Goal: Transaction & Acquisition: Purchase product/service

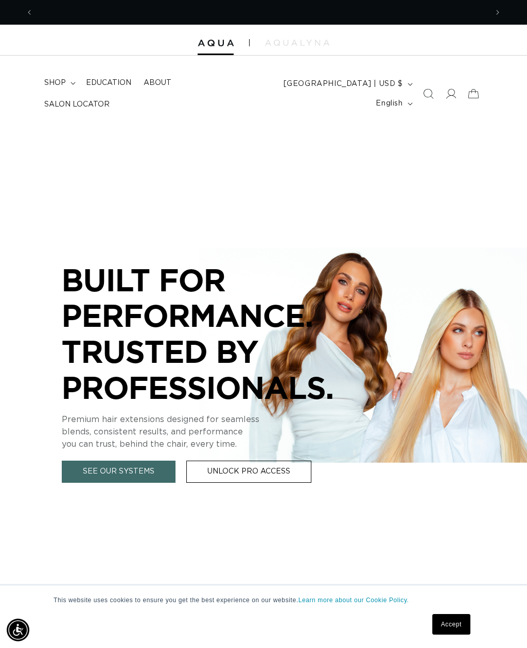
scroll to position [0, 454]
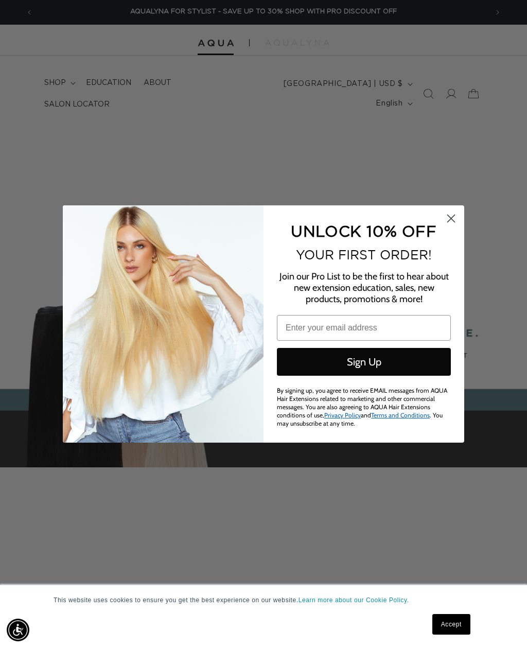
click at [454, 219] on circle "Close dialog" at bounding box center [451, 218] width 17 height 17
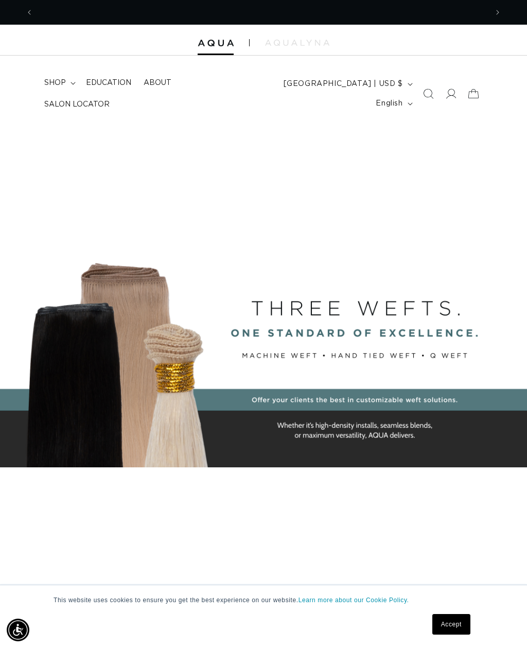
scroll to position [0, 0]
click at [455, 89] on icon at bounding box center [451, 94] width 10 height 10
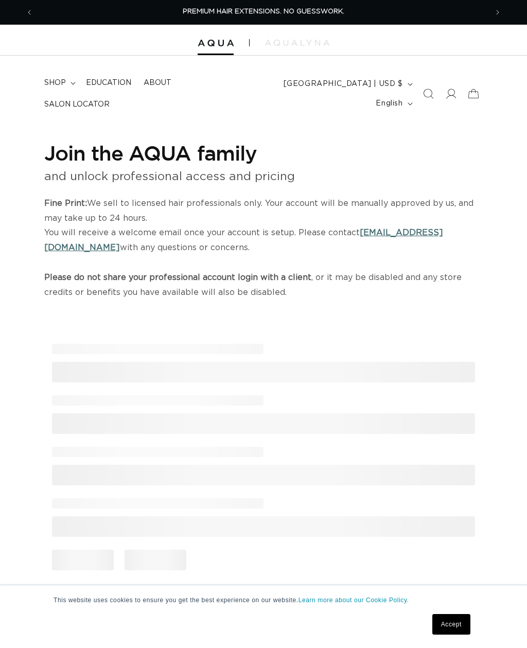
select select "US"
select select "[GEOGRAPHIC_DATA]"
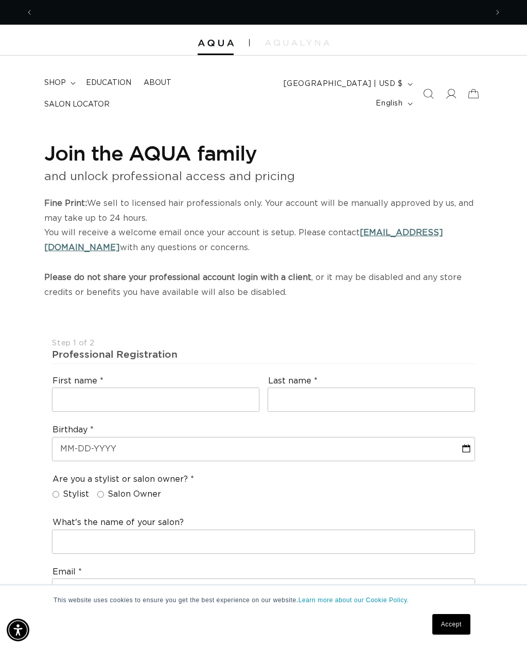
scroll to position [0, 454]
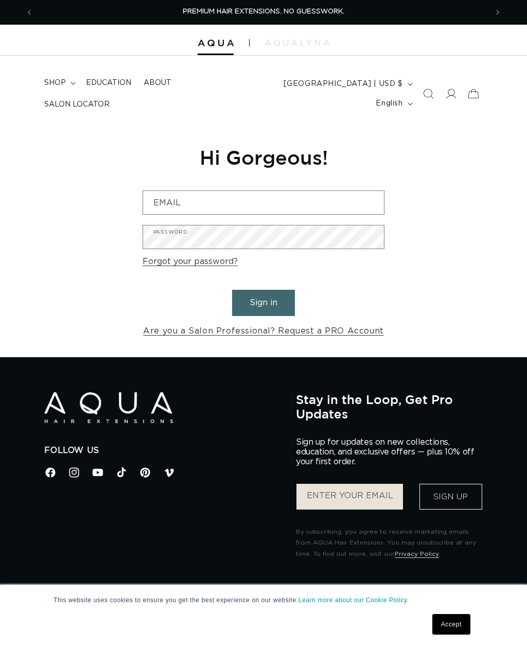
click at [354, 203] on input "Email" at bounding box center [263, 202] width 241 height 23
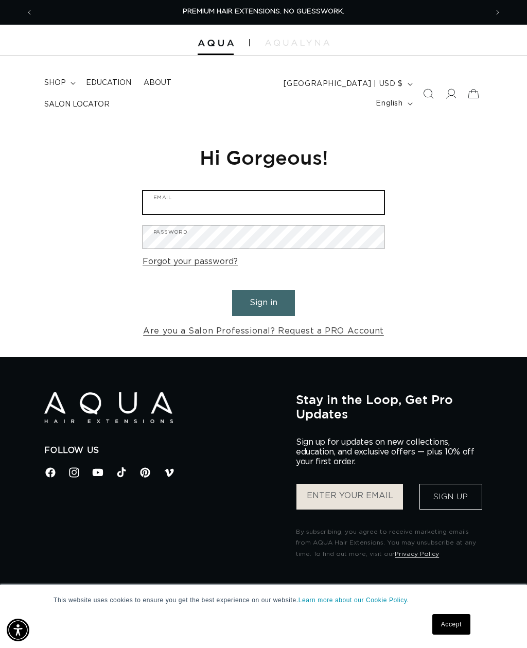
type input "glambyingrid@yahoo.com"
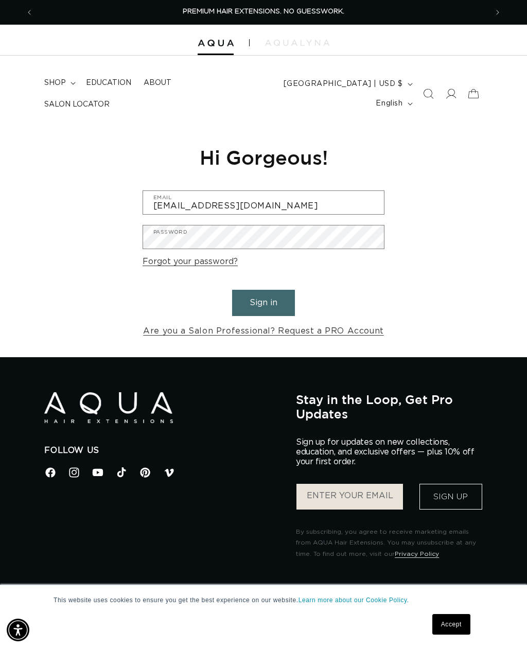
click at [264, 297] on button "Sign in" at bounding box center [263, 303] width 63 height 26
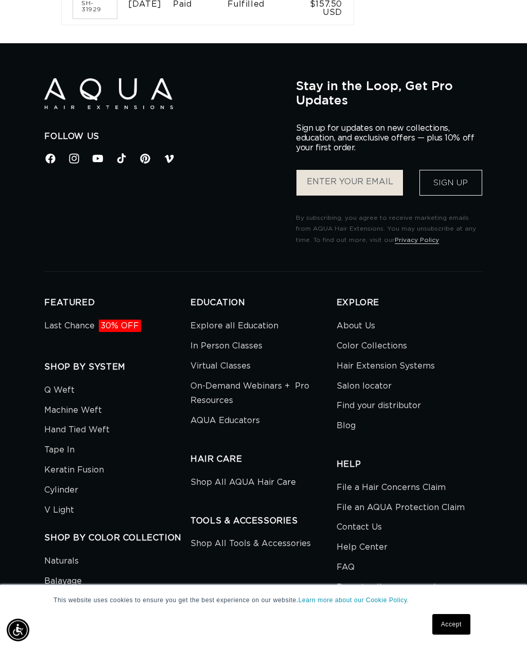
scroll to position [0, 908]
click at [91, 419] on link "Machine Weft" at bounding box center [73, 410] width 58 height 20
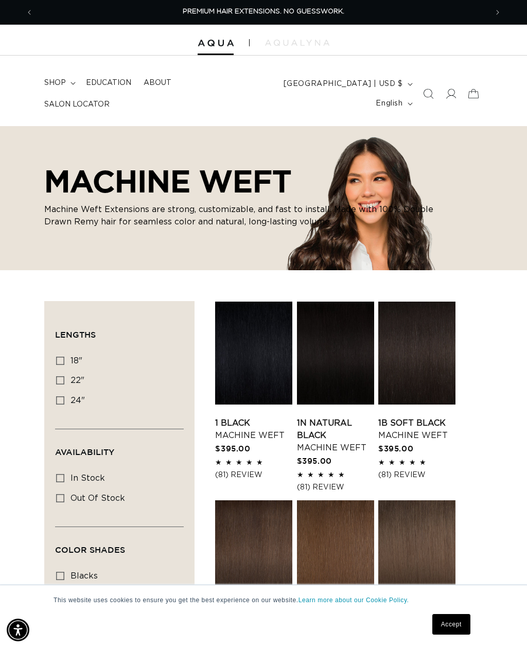
click at [66, 355] on label "18" 18" (41 products)" at bounding box center [116, 362] width 120 height 20
click at [64, 357] on input "18" 18" (41 products)" at bounding box center [60, 361] width 8 height 8
checkbox input "true"
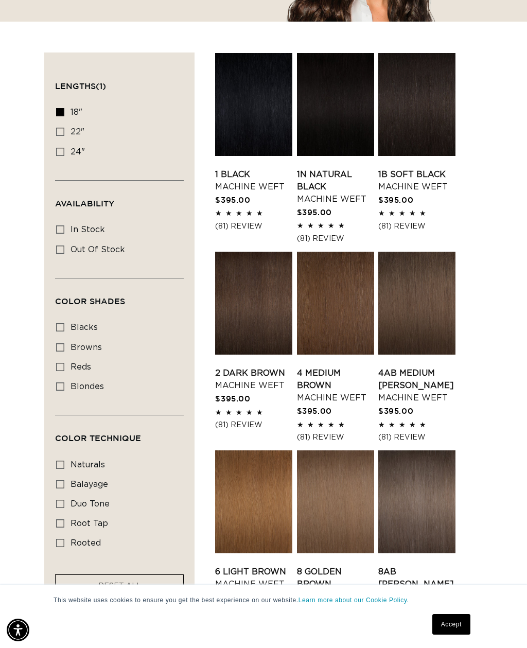
click at [272, 378] on link "2 Dark Brown Machine Weft" at bounding box center [253, 379] width 77 height 25
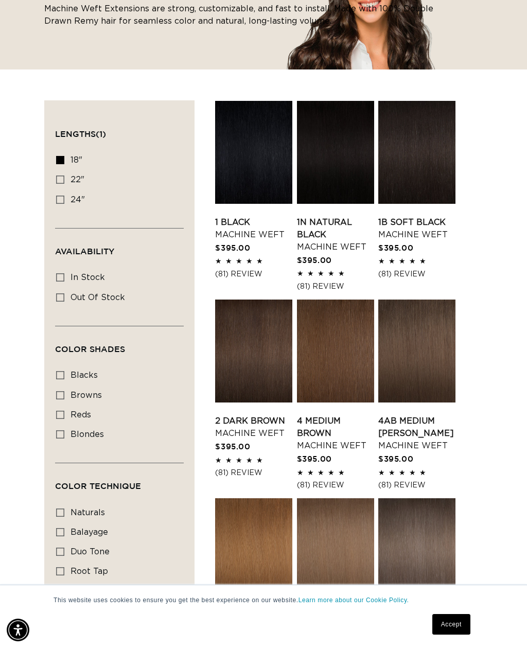
scroll to position [198, 0]
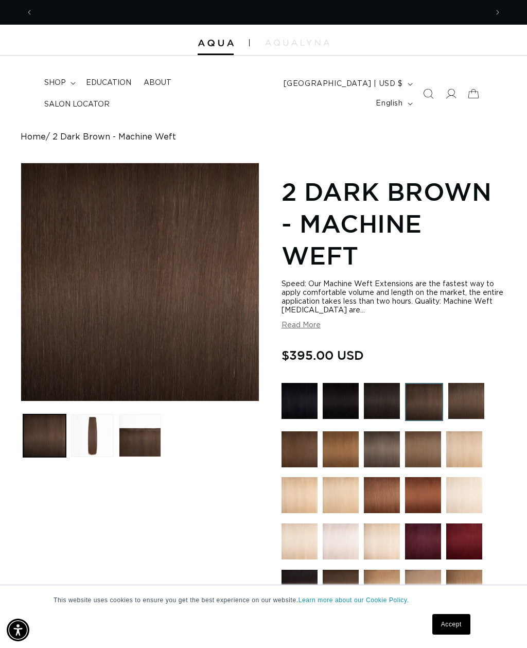
scroll to position [0, 454]
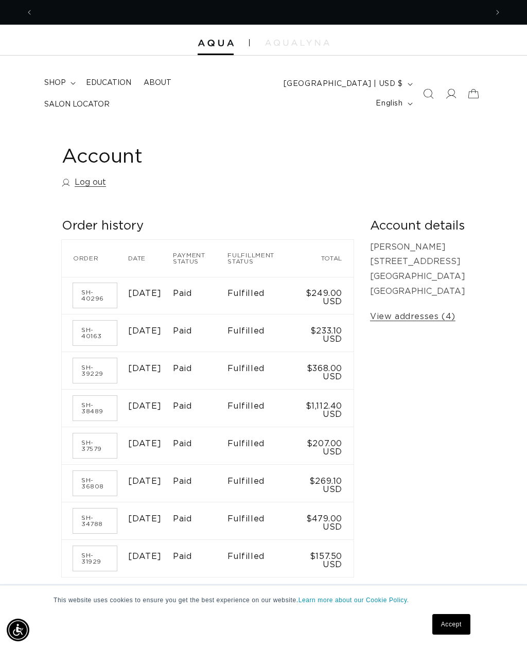
scroll to position [0, 454]
click at [67, 91] on summary "shop" at bounding box center [59, 83] width 42 height 22
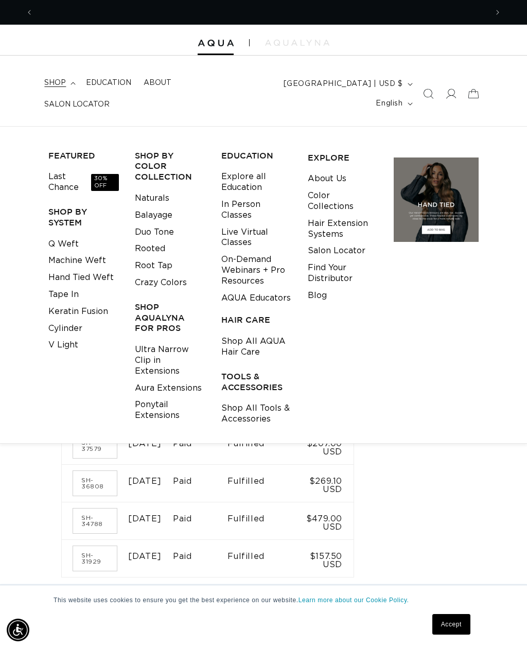
scroll to position [0, 908]
click at [107, 270] on link "Hand Tied Weft" at bounding box center [80, 277] width 65 height 17
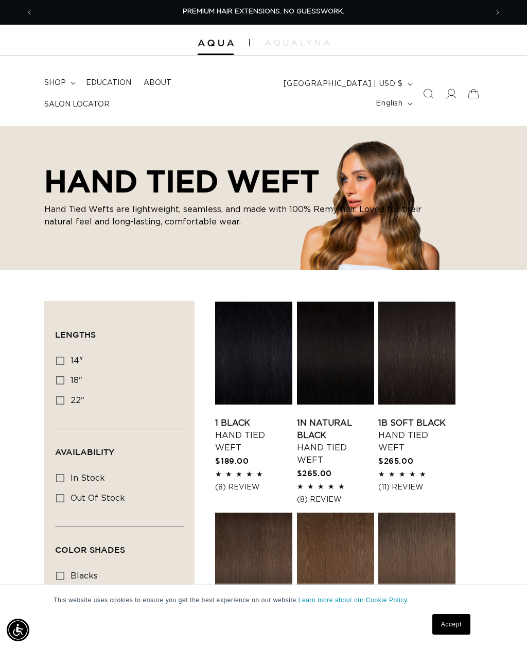
click at [67, 374] on label "18" 18" (35 products)" at bounding box center [116, 381] width 120 height 20
click at [64, 376] on input "18" 18" (35 products)" at bounding box center [60, 380] width 8 height 8
checkbox input "true"
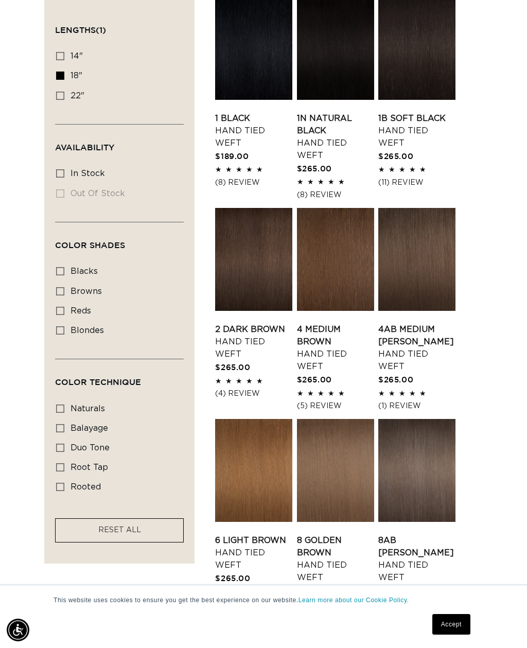
click at [267, 329] on link "2 Dark Brown Hand Tied Weft" at bounding box center [253, 341] width 77 height 37
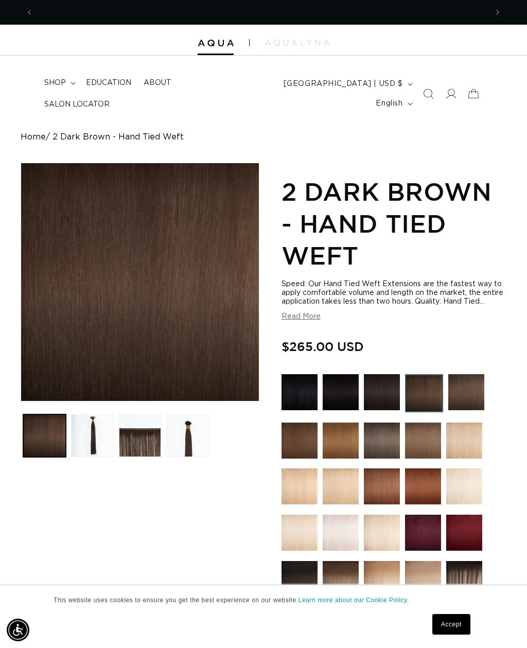
scroll to position [0, 908]
